Goal: Task Accomplishment & Management: Manage account settings

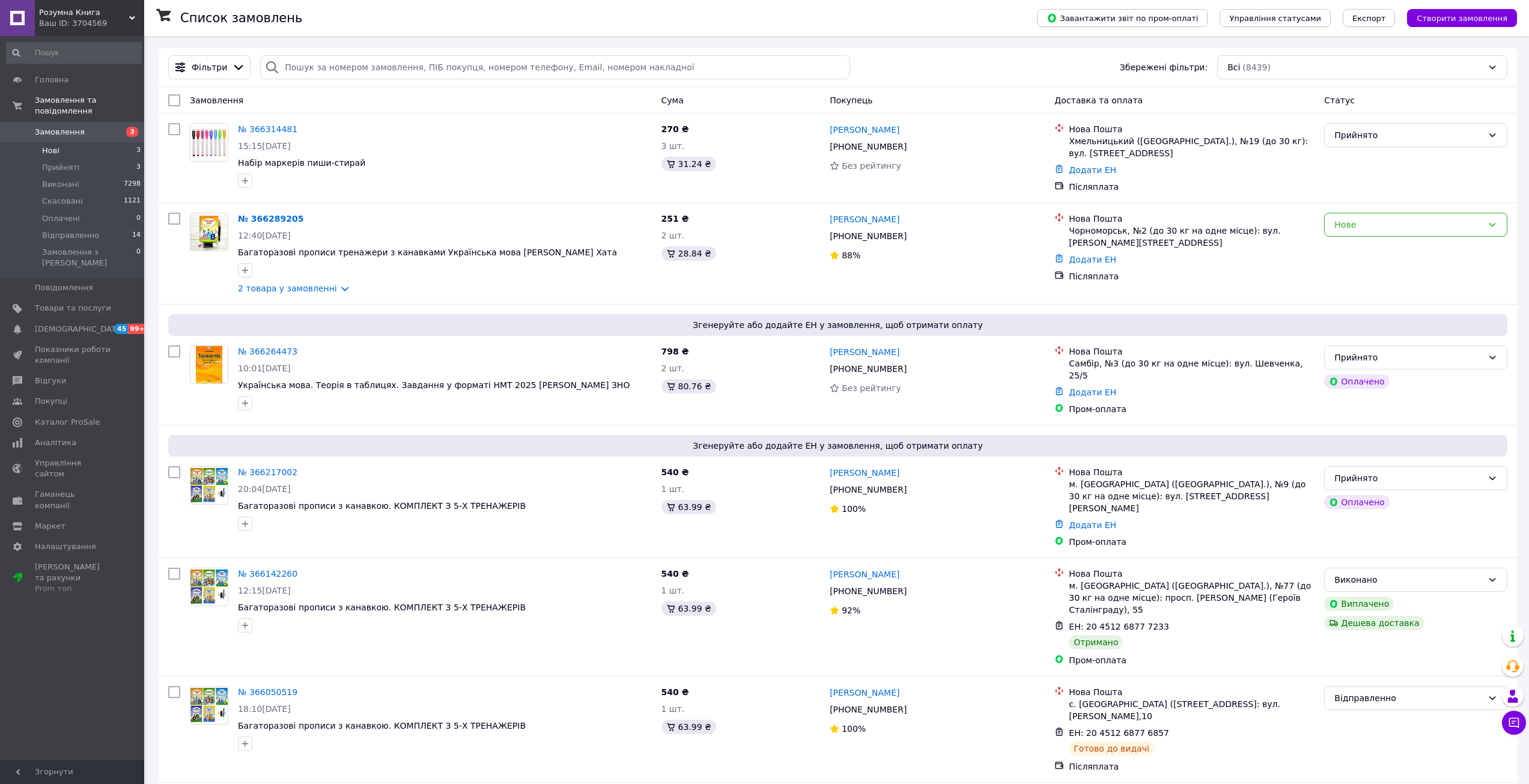
click at [56, 145] on span "Нові" at bounding box center [51, 150] width 18 height 11
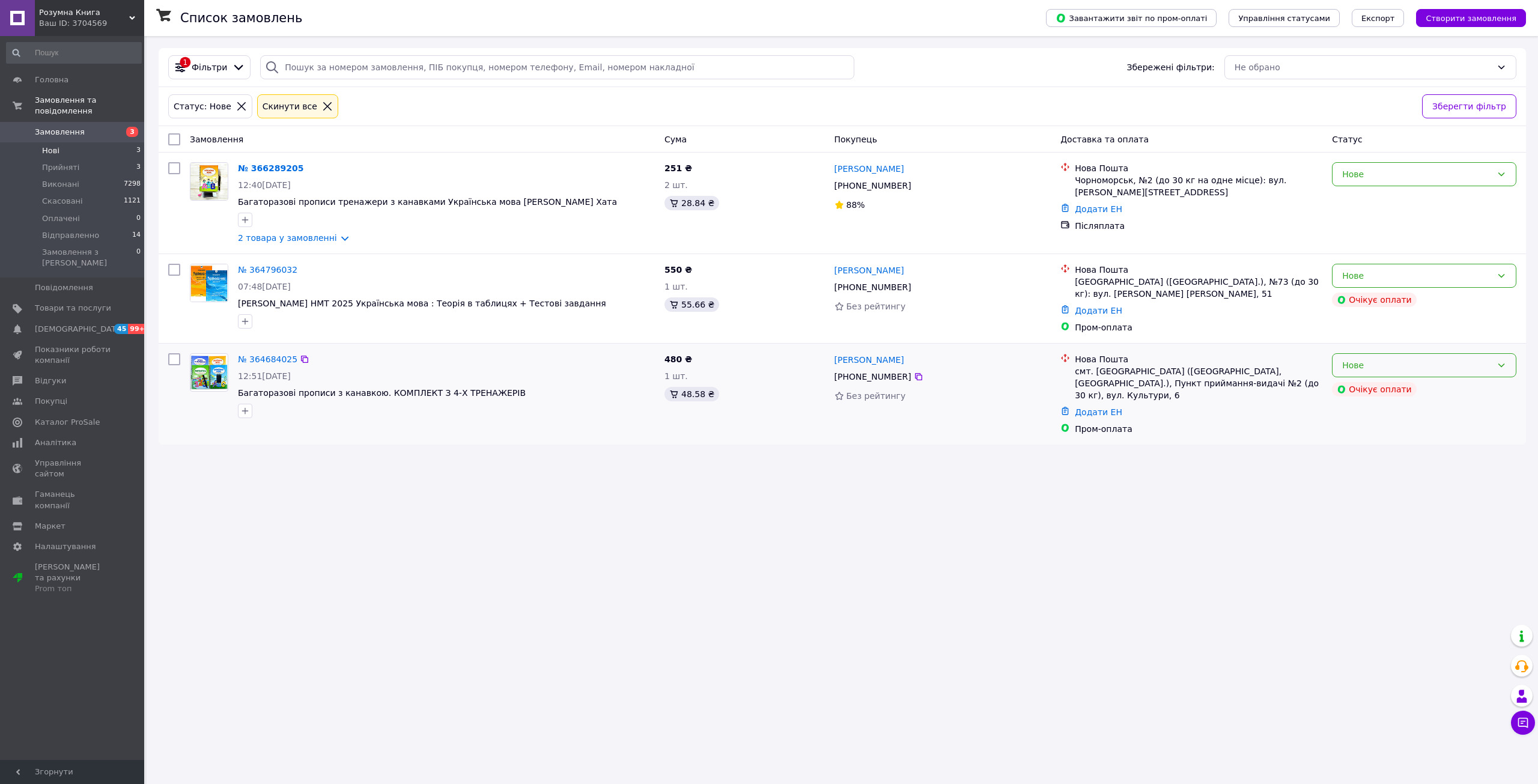
click at [1363, 359] on div "Нове" at bounding box center [1417, 365] width 150 height 13
click at [1361, 429] on li "Скасовано" at bounding box center [1424, 429] width 183 height 22
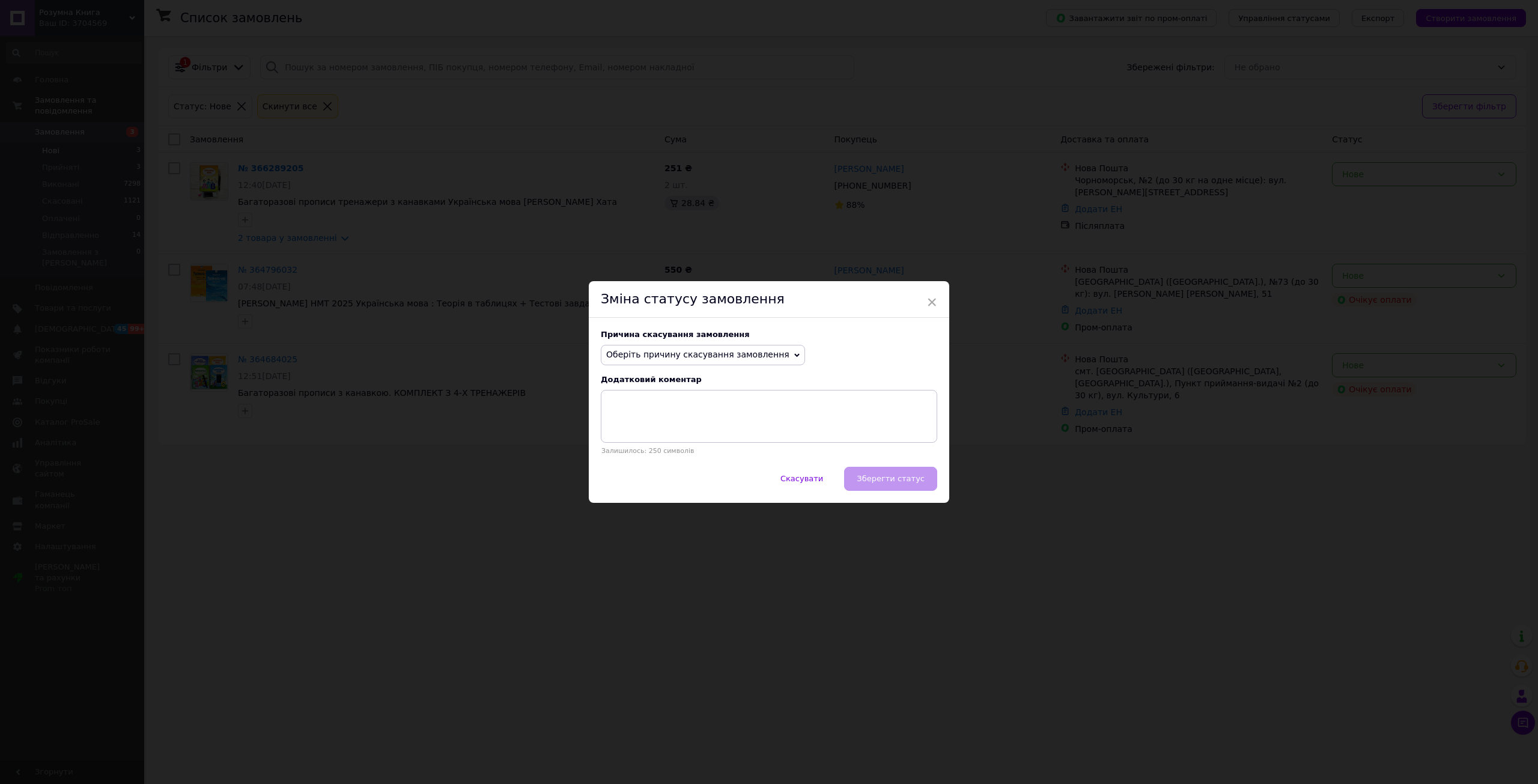
click at [745, 353] on span "Оберіть причину скасування замовлення" at bounding box center [697, 354] width 183 height 10
click at [665, 409] on li "Оплата не надійшла" at bounding box center [703, 412] width 203 height 17
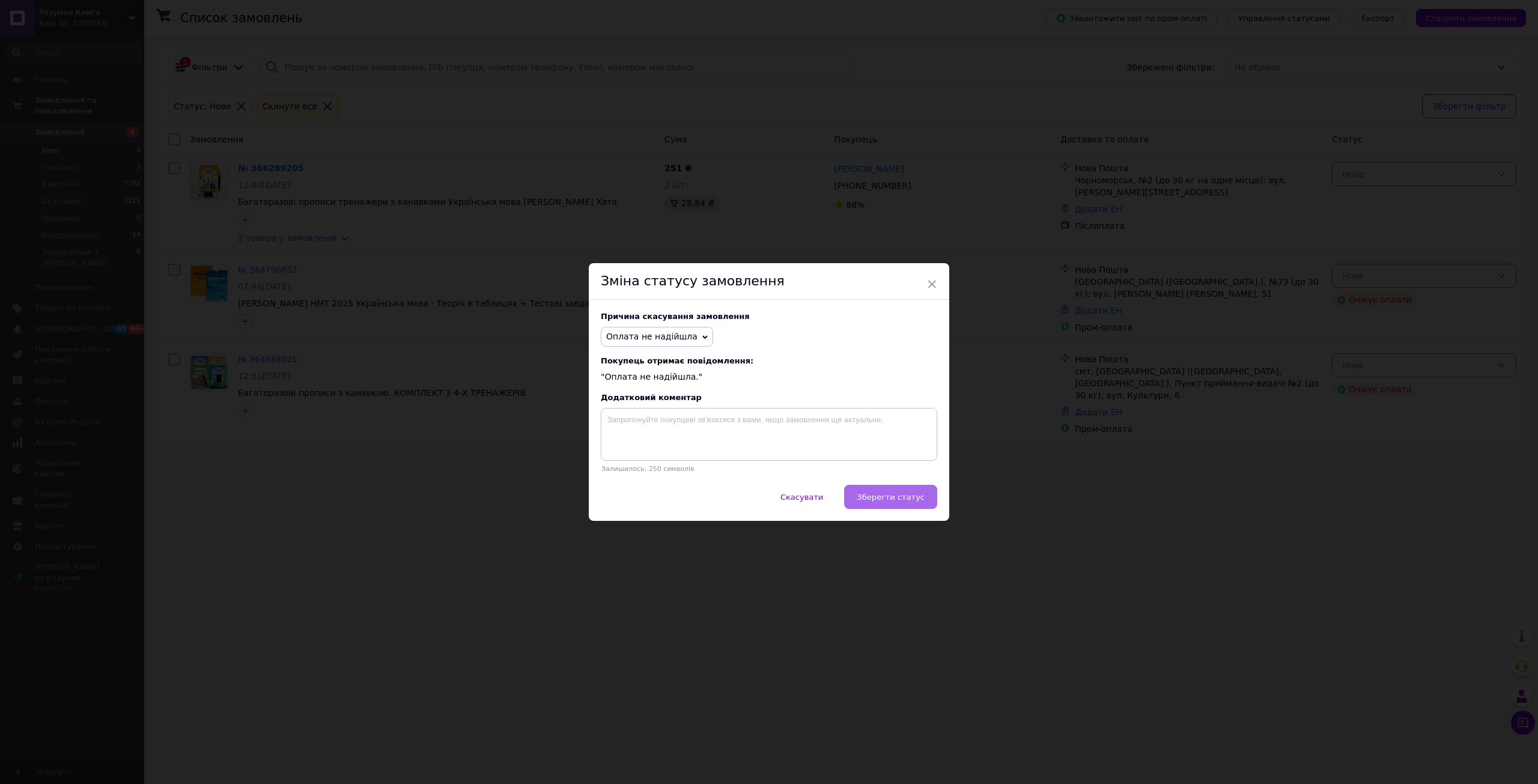
click at [891, 497] on span "Зберегти статус" at bounding box center [890, 497] width 68 height 9
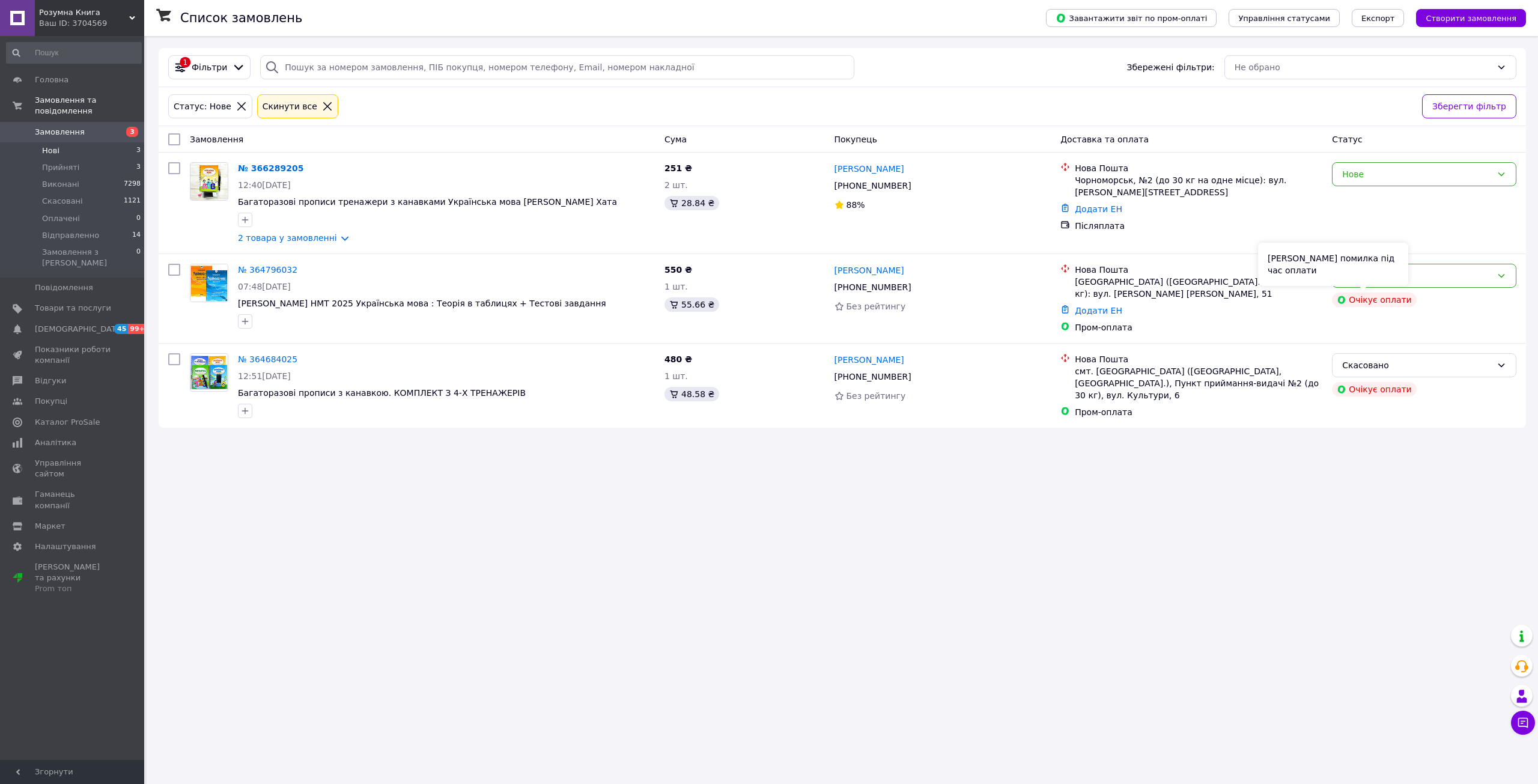
click at [1407, 272] on div "[PERSON_NAME] помилка під час оплати" at bounding box center [1332, 265] width 150 height 43
click at [1434, 278] on div "Нове" at bounding box center [1417, 276] width 150 height 13
click at [1363, 343] on li "Скасовано" at bounding box center [1424, 345] width 183 height 22
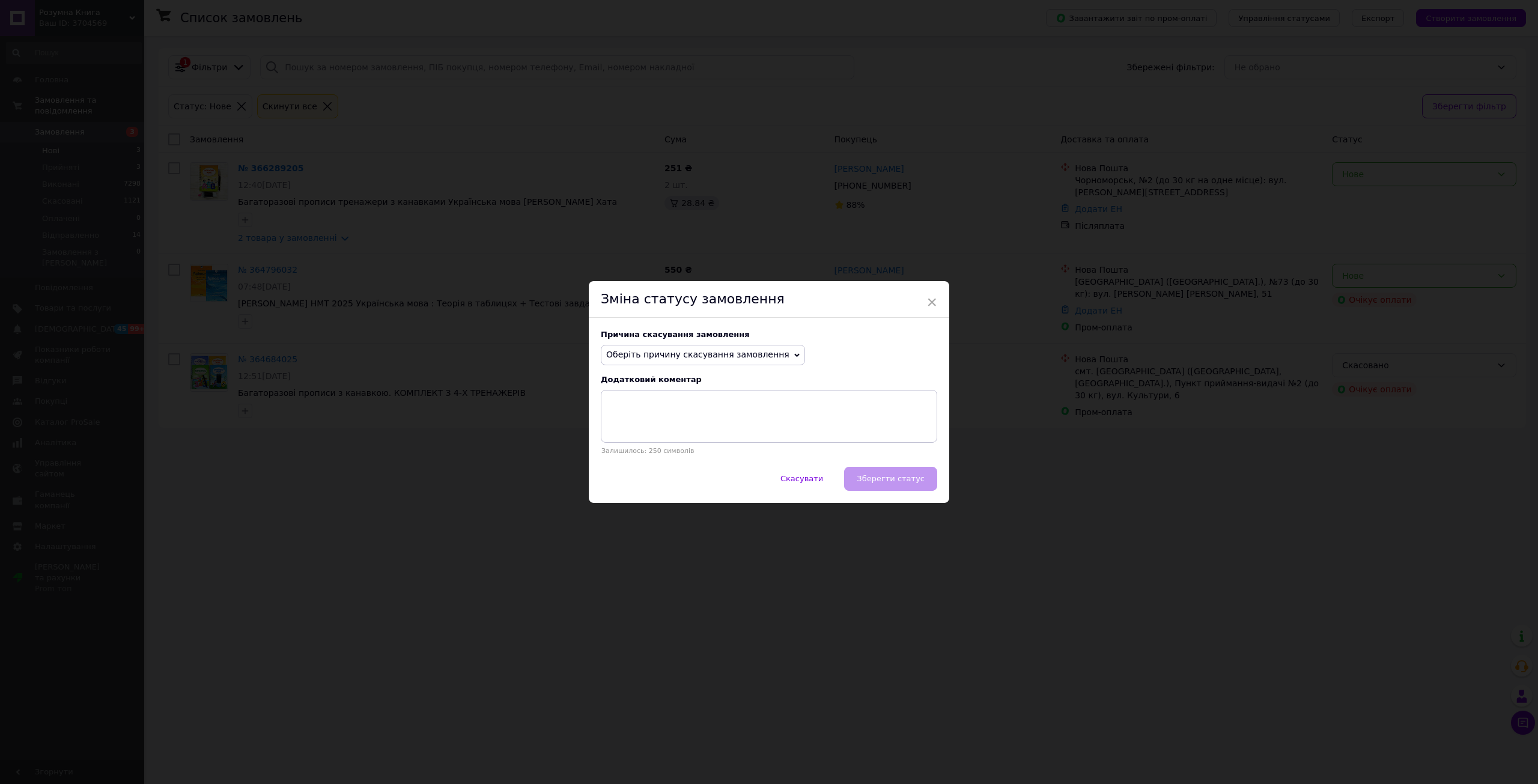
click at [733, 356] on span "Оберіть причину скасування замовлення" at bounding box center [697, 354] width 183 height 10
click at [654, 413] on li "Оплата не надійшла" at bounding box center [703, 412] width 203 height 17
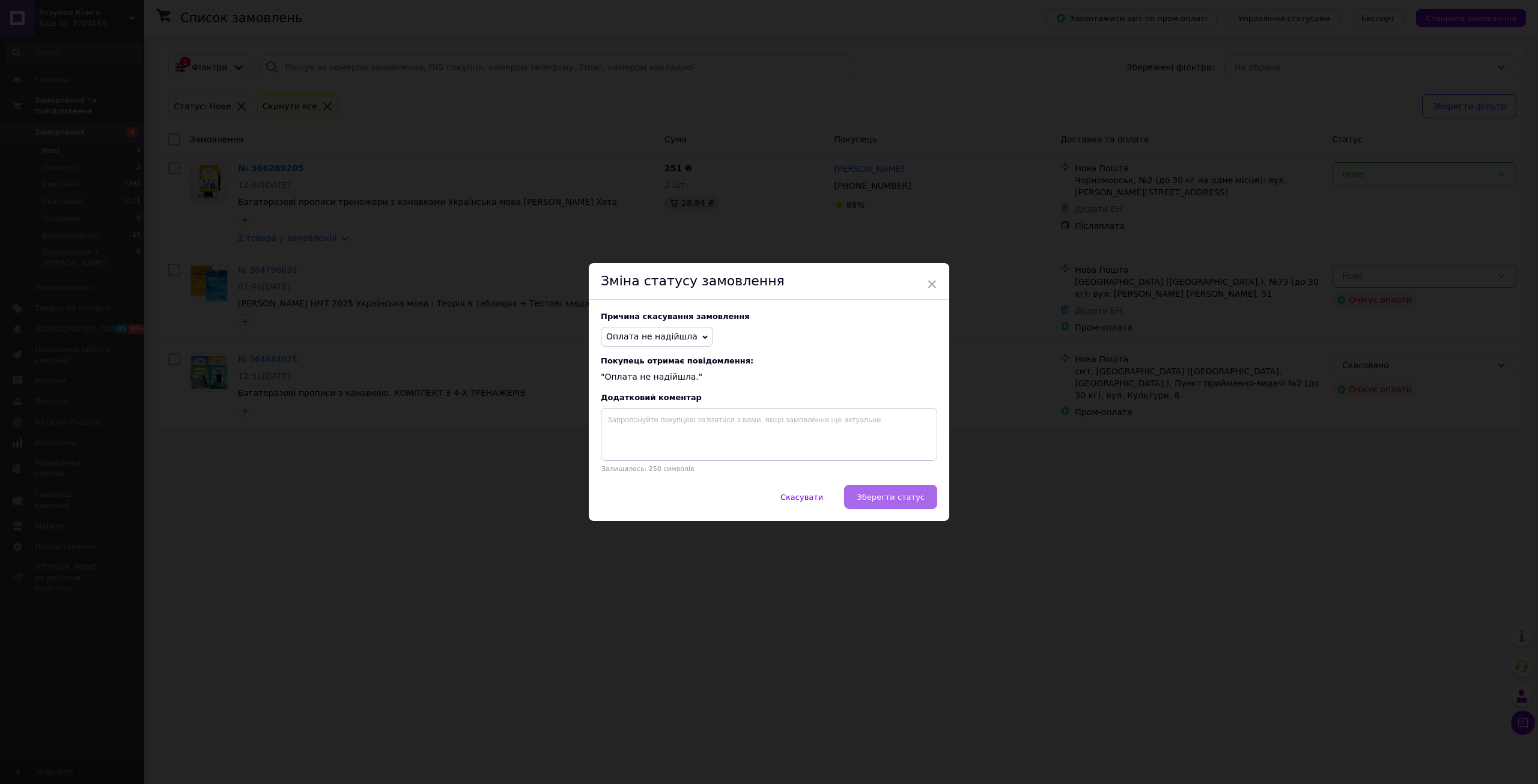
click at [890, 501] on span "Зберегти статус" at bounding box center [890, 497] width 68 height 9
